Goal: Information Seeking & Learning: Understand process/instructions

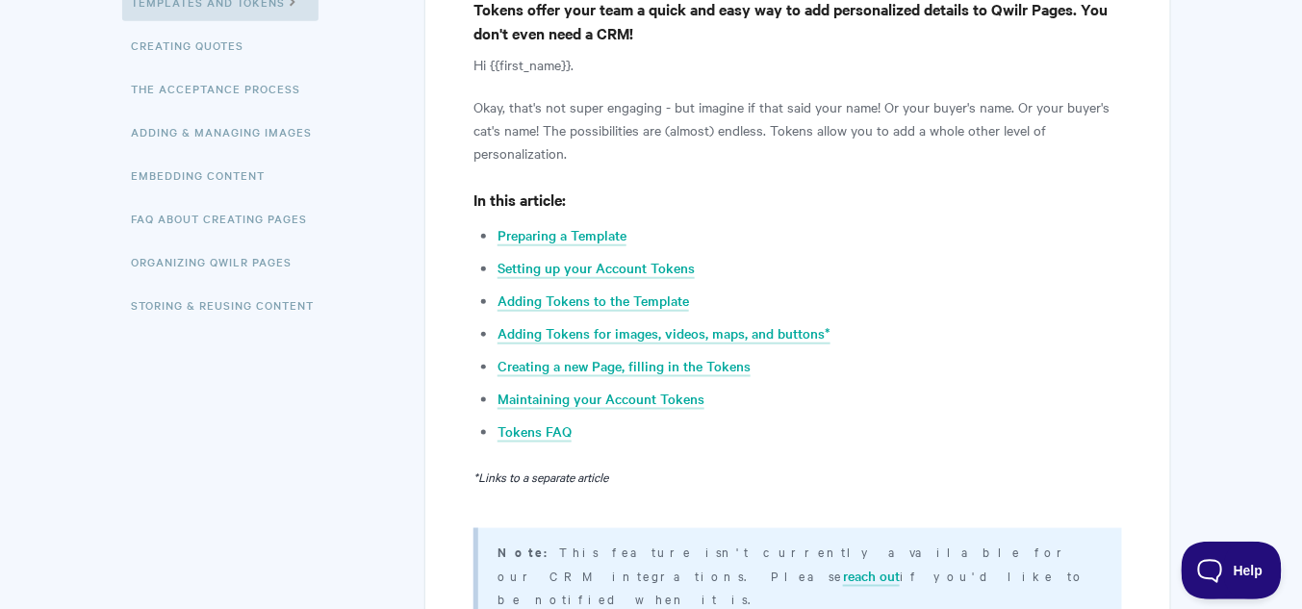
scroll to position [462, 0]
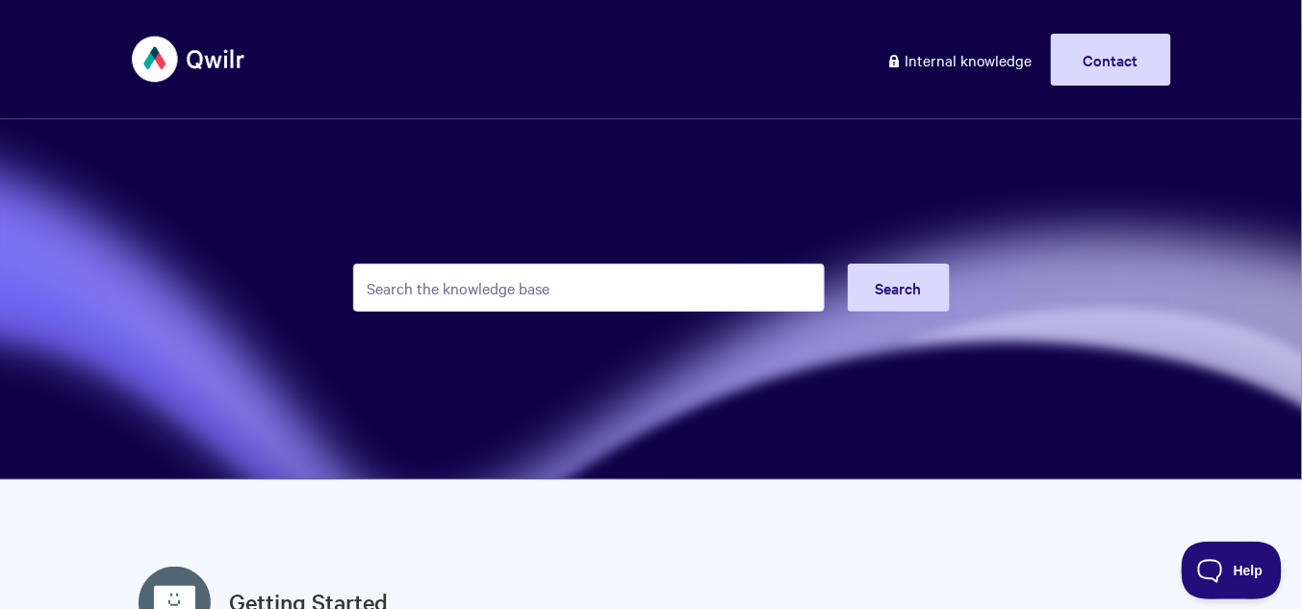
click at [498, 298] on input "Search the knowledge base" at bounding box center [589, 288] width 472 height 48
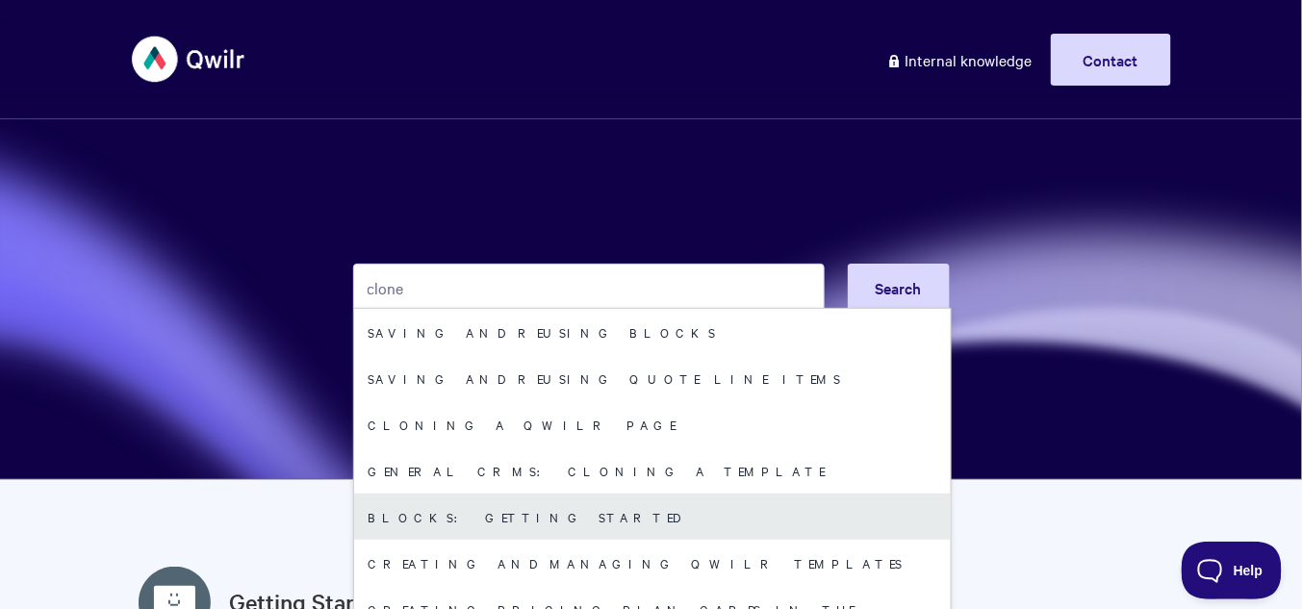
type input "clone"
click at [499, 513] on link "Blocks: Getting Started" at bounding box center [652, 517] width 597 height 46
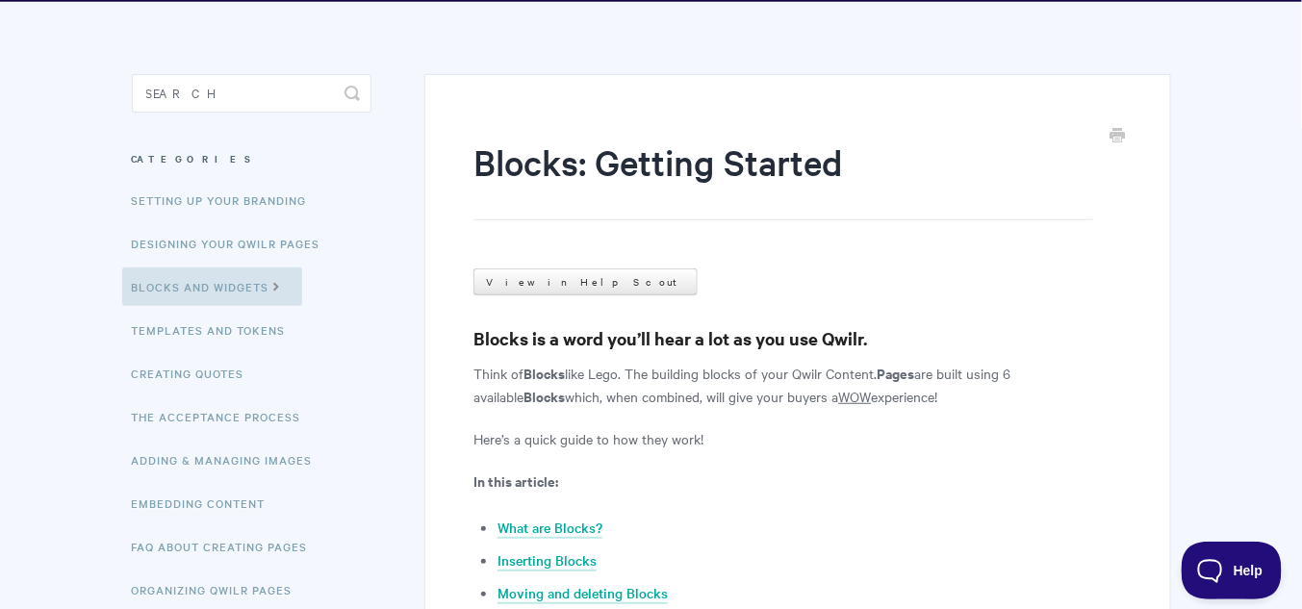
scroll to position [385, 0]
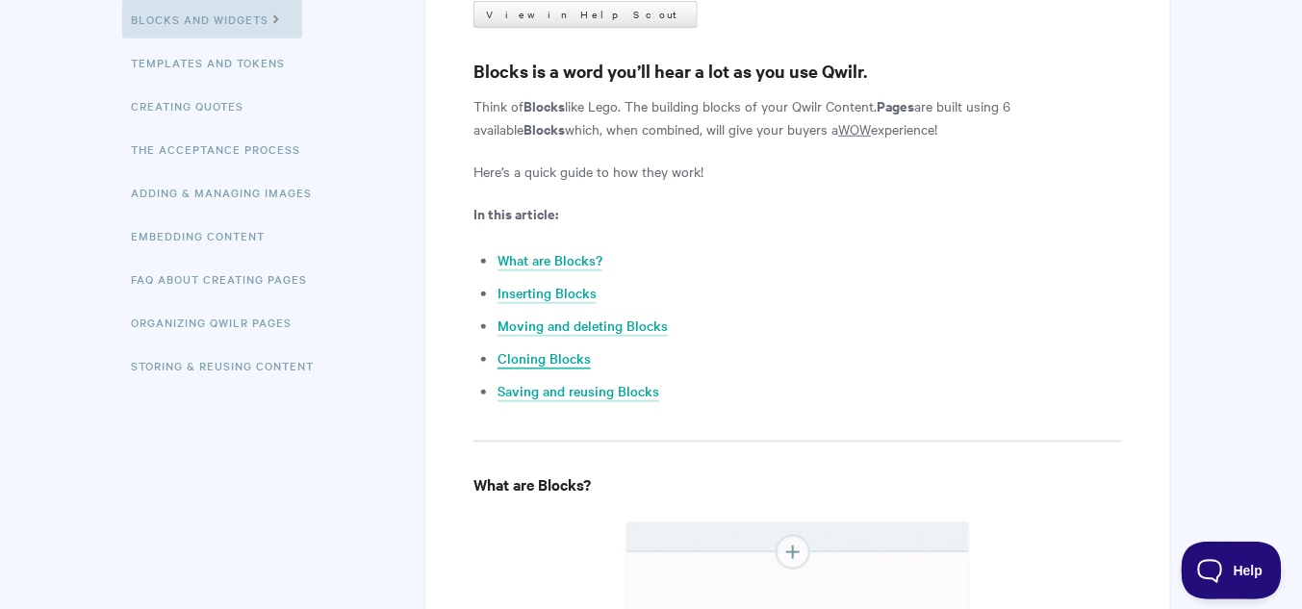
click at [543, 357] on link "Cloning Blocks" at bounding box center [544, 358] width 93 height 21
